Goal: Information Seeking & Learning: Check status

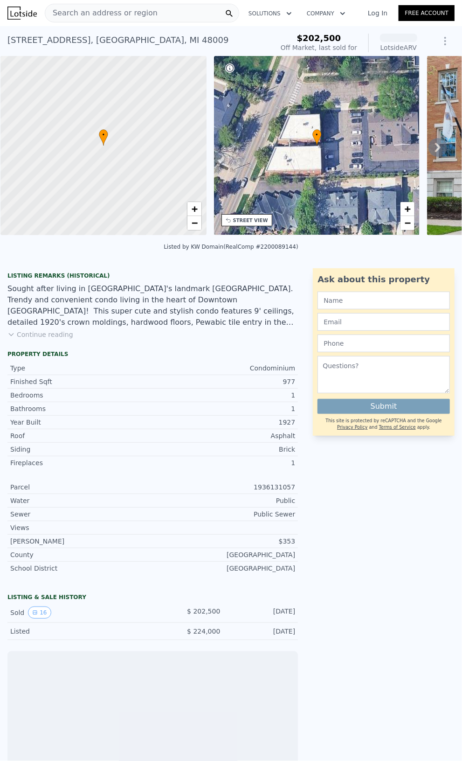
scroll to position [90, 0]
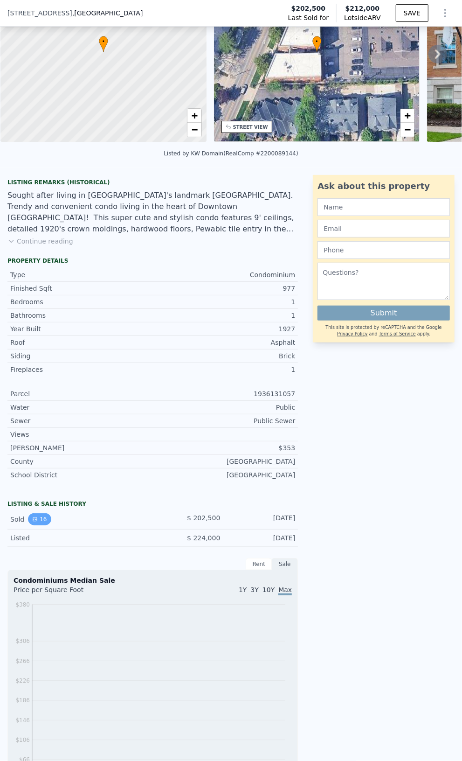
click at [39, 524] on button "16" at bounding box center [39, 519] width 23 height 12
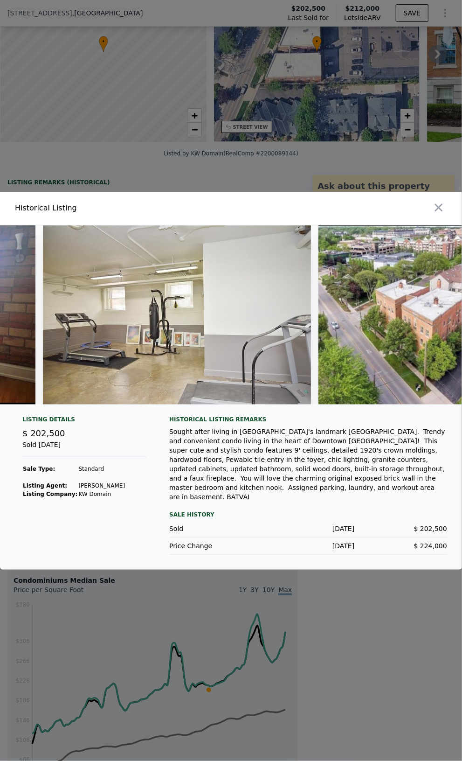
scroll to position [0, 2971]
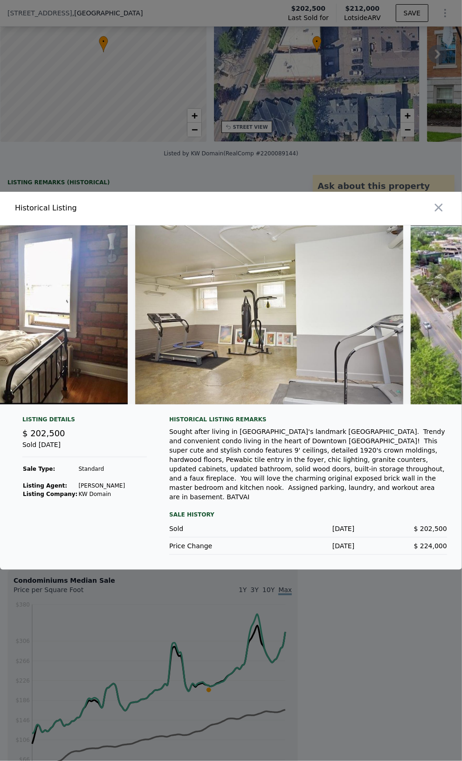
click at [435, 214] on icon "button" at bounding box center [439, 207] width 13 height 13
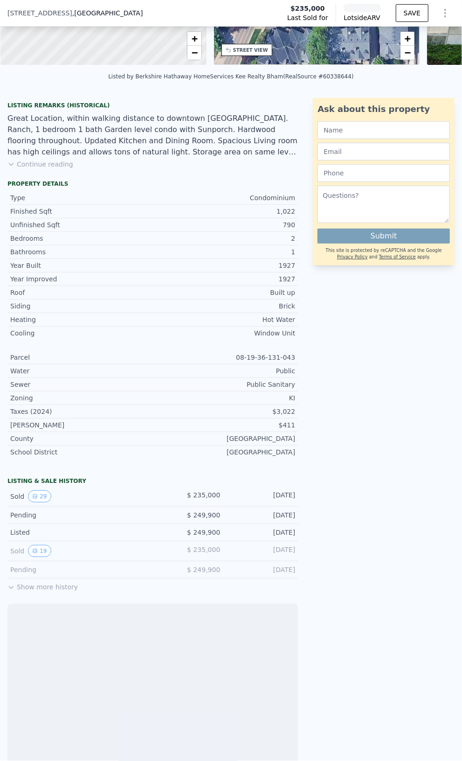
scroll to position [230, 0]
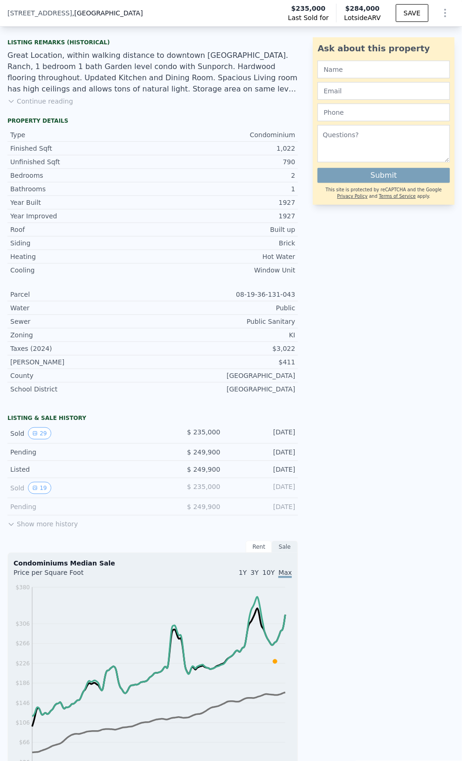
click at [31, 529] on button "Show more history" at bounding box center [42, 522] width 70 height 13
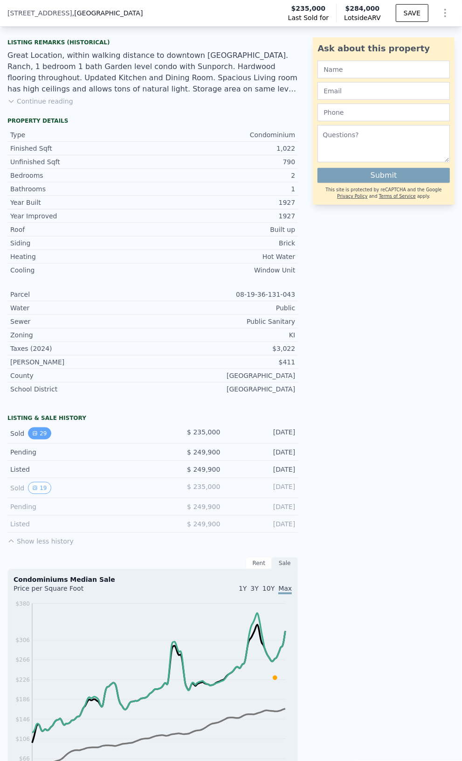
click at [34, 436] on icon "View historical data" at bounding box center [35, 434] width 6 height 6
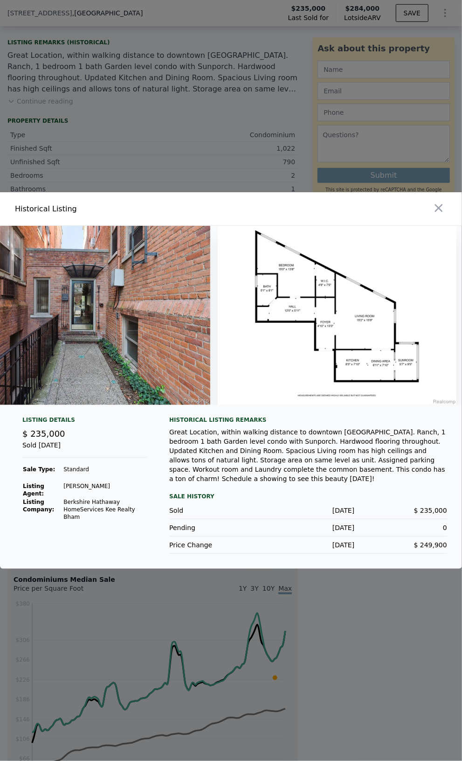
scroll to position [0, 7540]
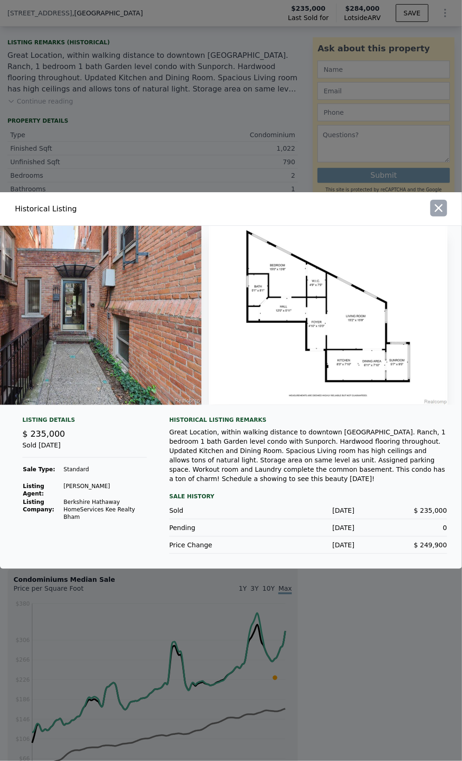
click at [435, 210] on icon "button" at bounding box center [439, 208] width 13 height 13
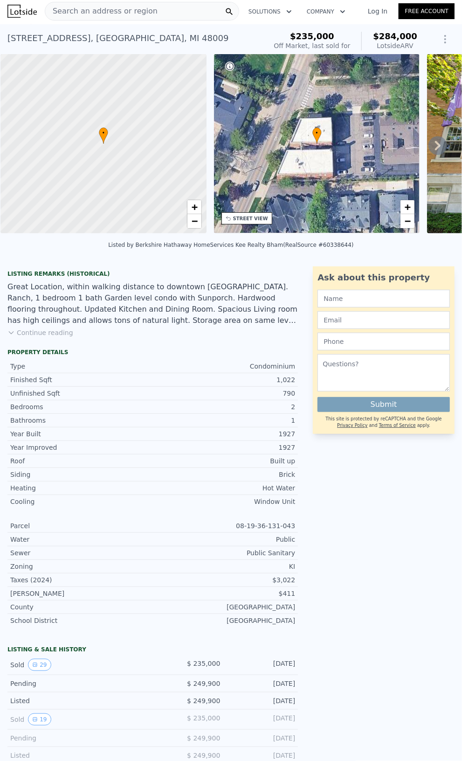
scroll to position [0, 0]
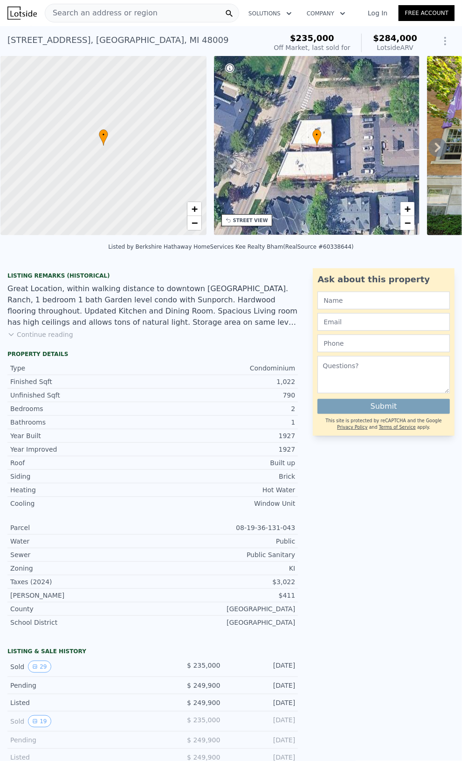
click at [435, 149] on icon at bounding box center [438, 147] width 6 height 9
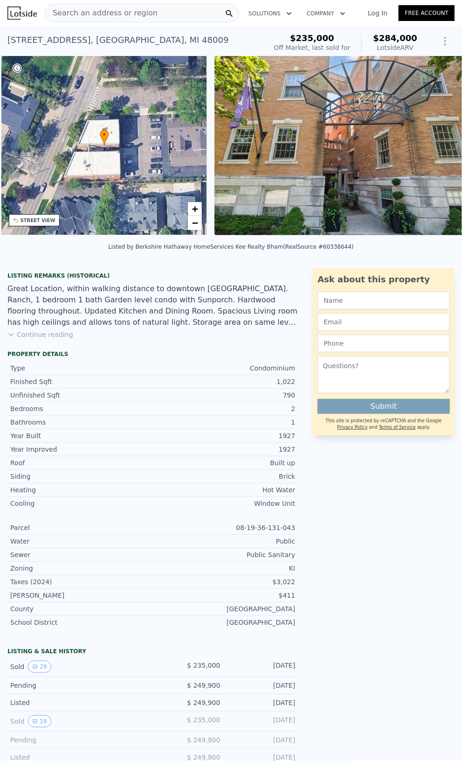
click at [431, 149] on img at bounding box center [349, 145] width 269 height 179
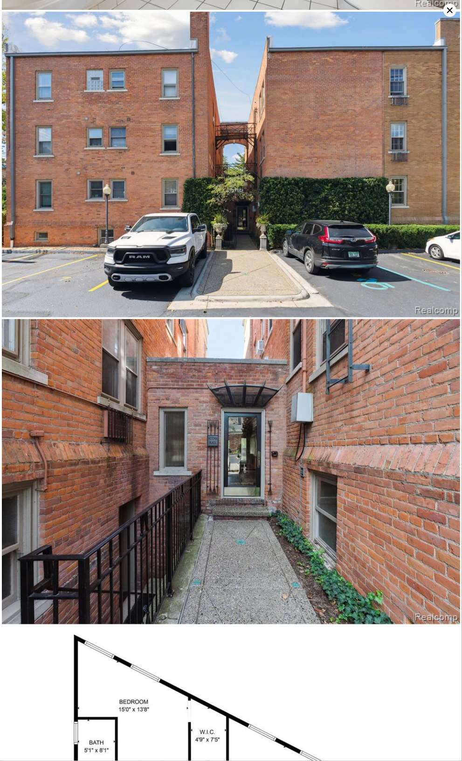
scroll to position [8054, 0]
